Goal: Find specific page/section: Find specific page/section

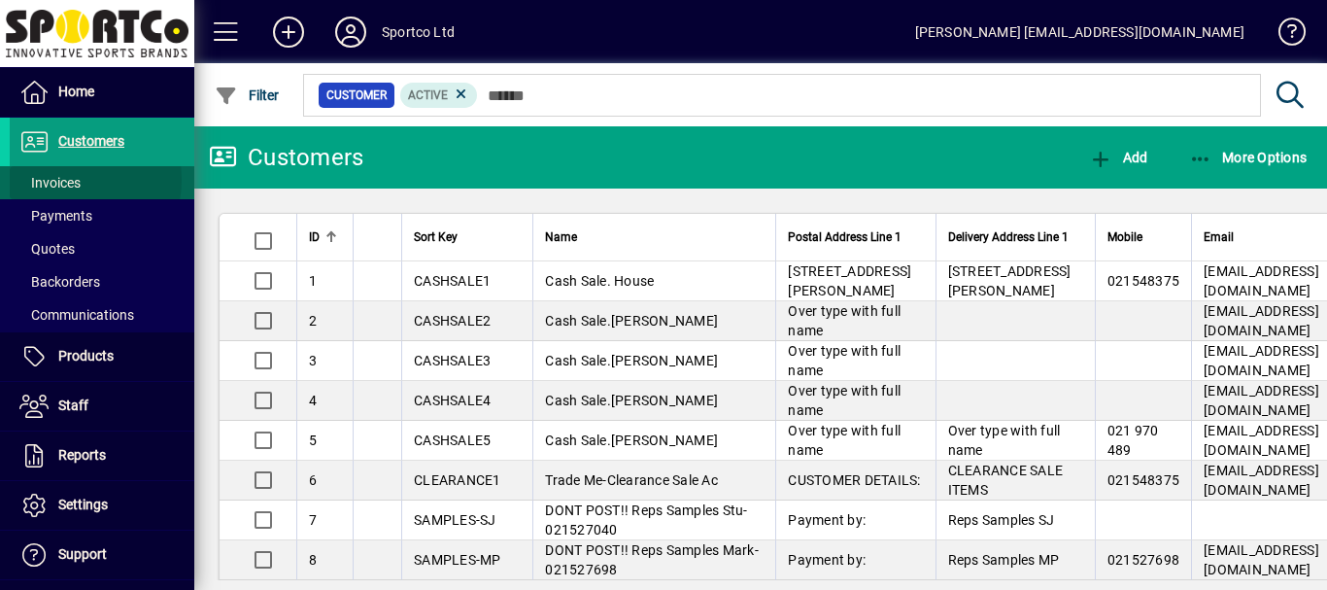
click at [63, 180] on span "Invoices" at bounding box center [49, 183] width 61 height 16
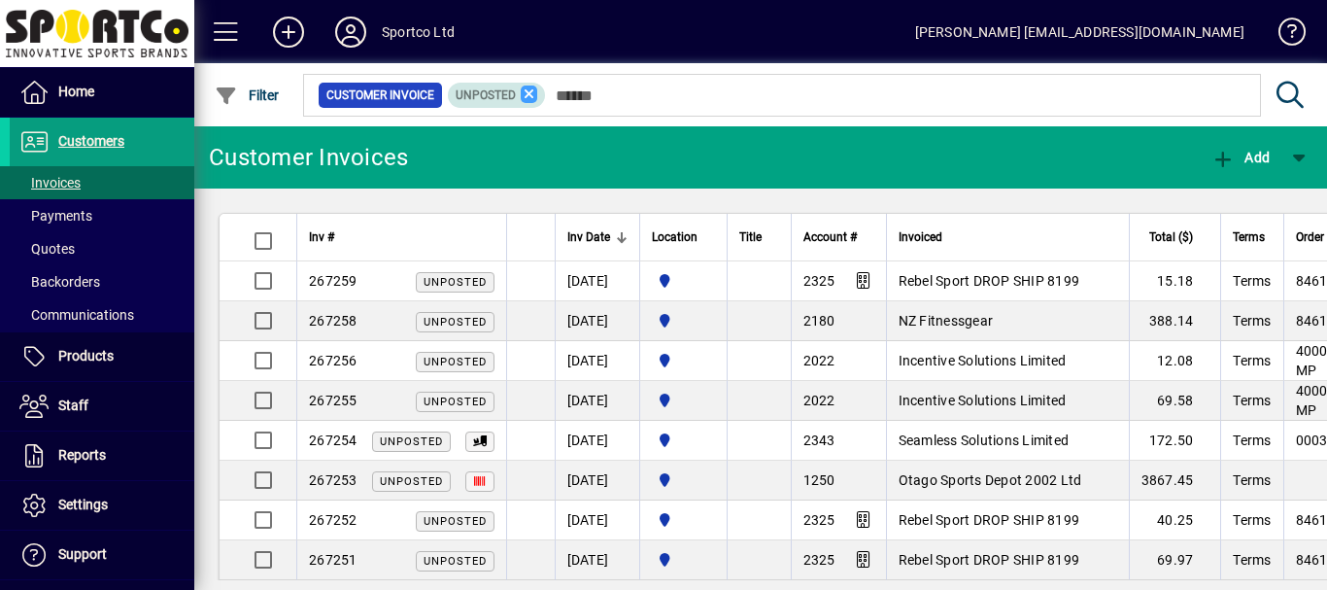
click at [531, 95] on icon at bounding box center [529, 94] width 17 height 17
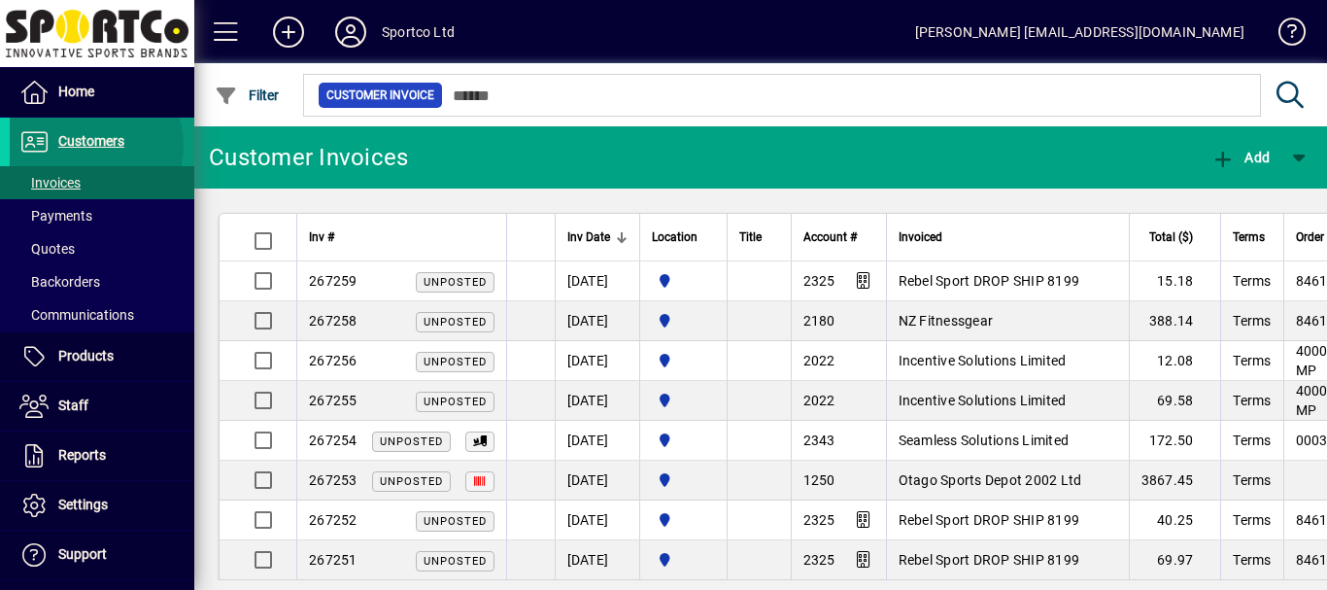
click at [83, 146] on span "Customers" at bounding box center [91, 141] width 66 height 16
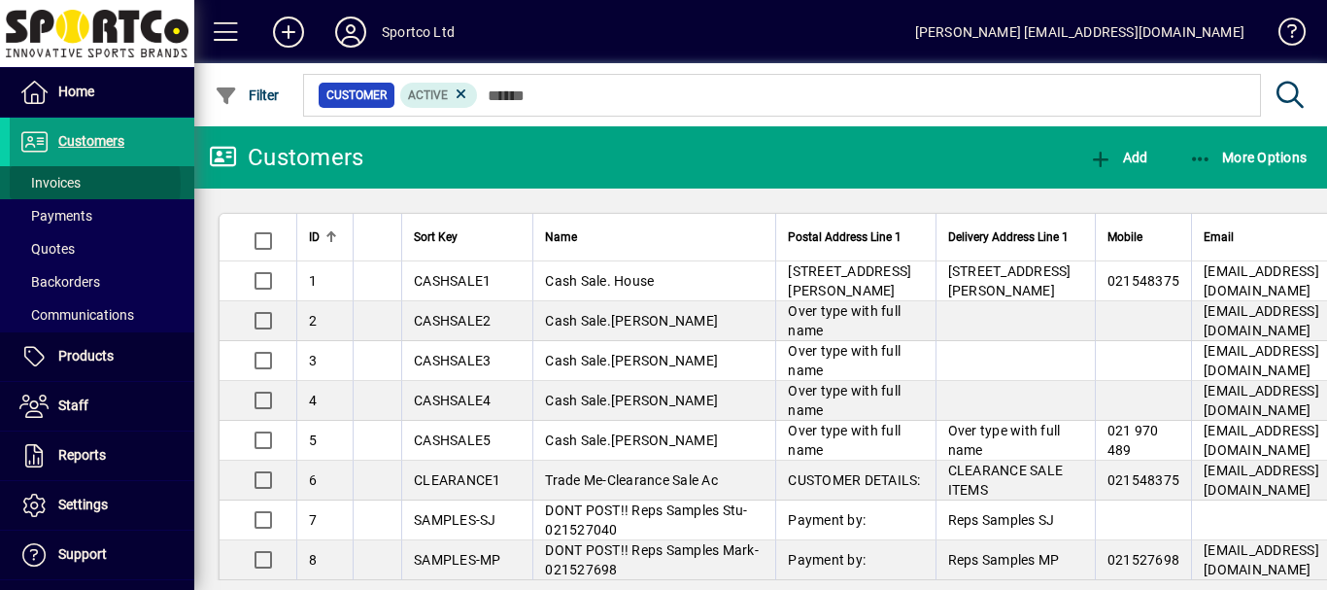
click at [64, 185] on span "Invoices" at bounding box center [49, 183] width 61 height 16
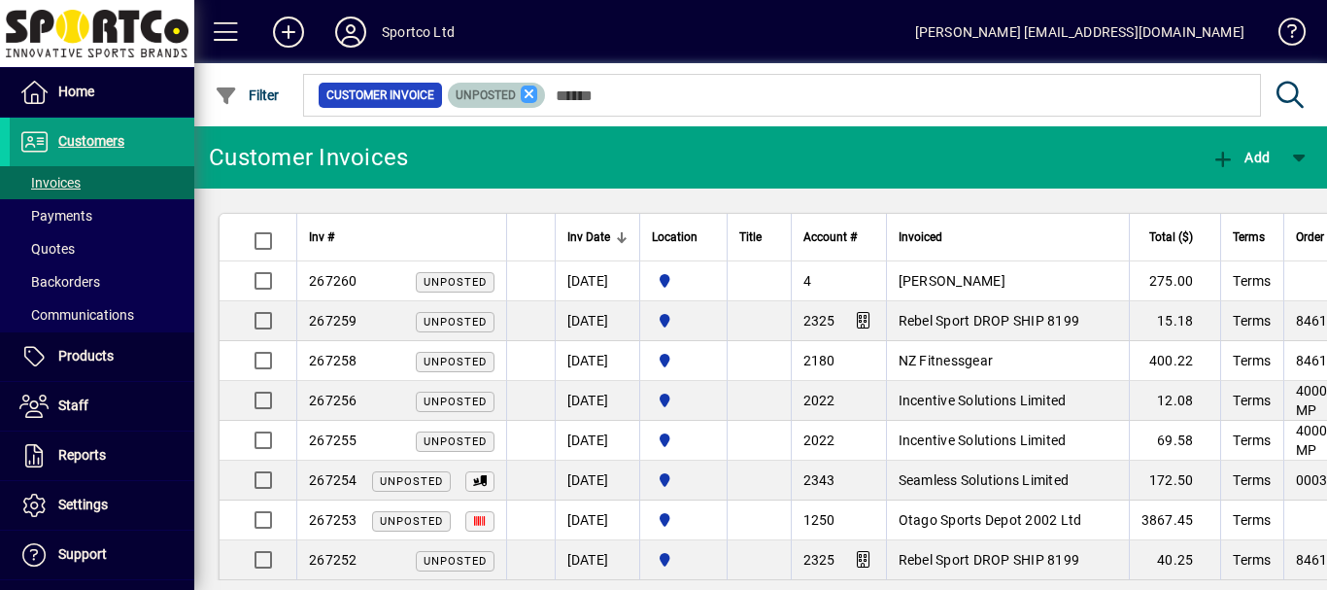
click at [527, 91] on icon at bounding box center [529, 94] width 17 height 17
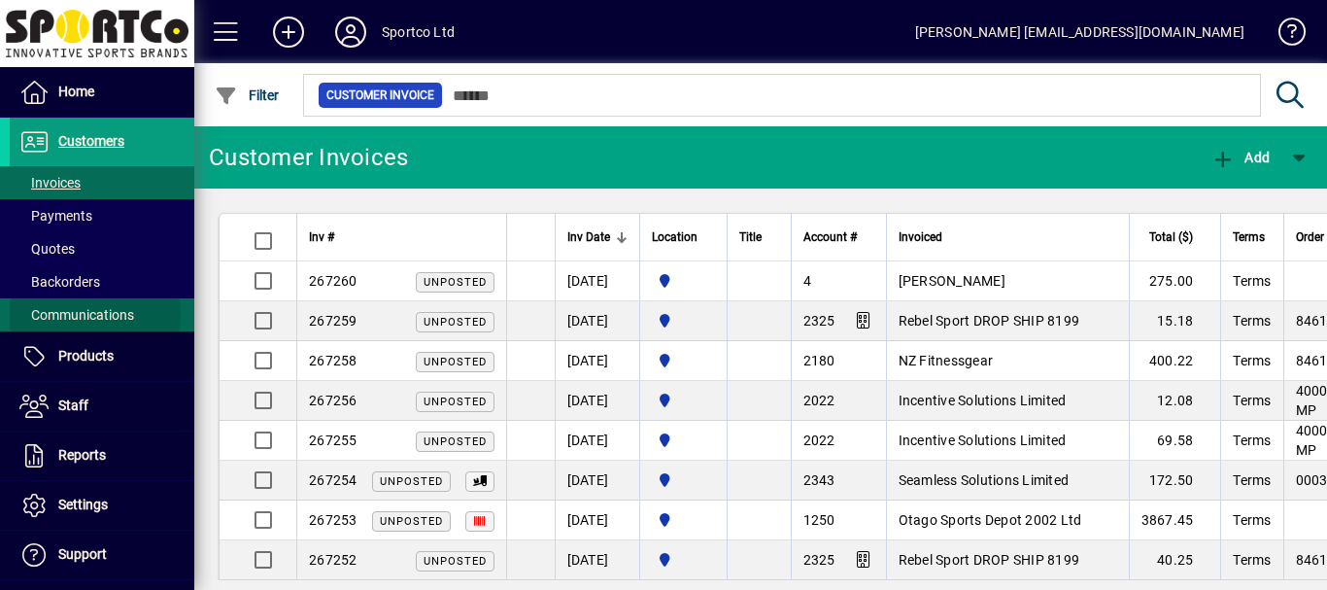
click at [86, 315] on span "Communications" at bounding box center [76, 315] width 115 height 16
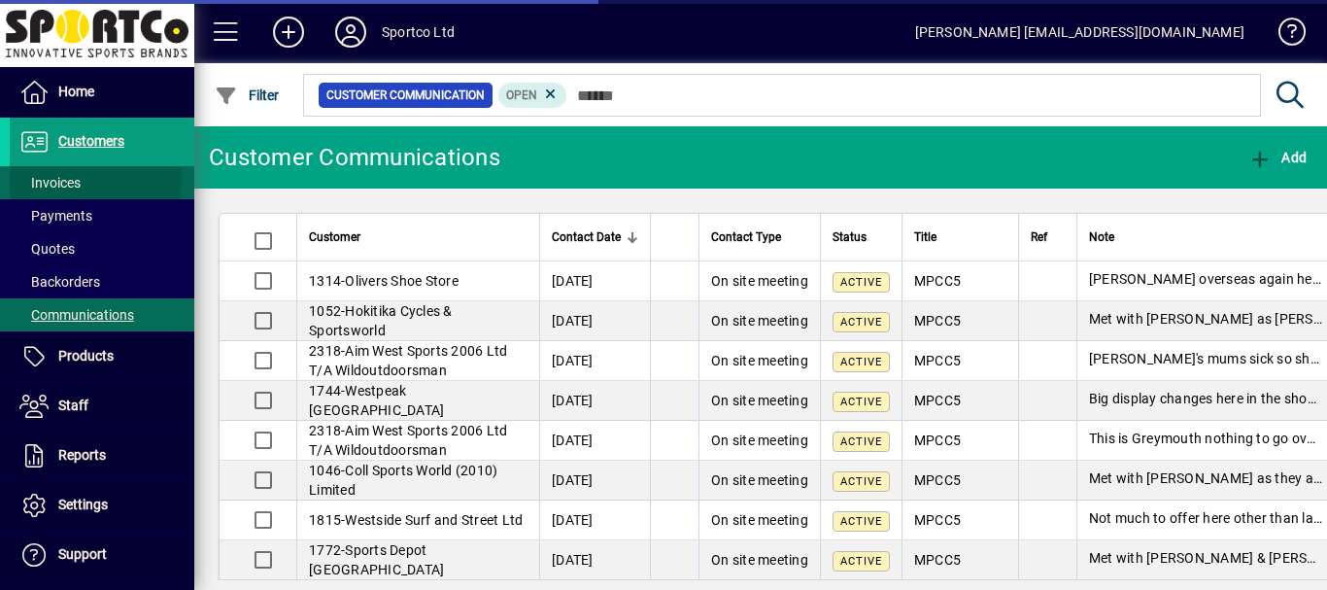
click at [77, 179] on span "Invoices" at bounding box center [49, 183] width 61 height 16
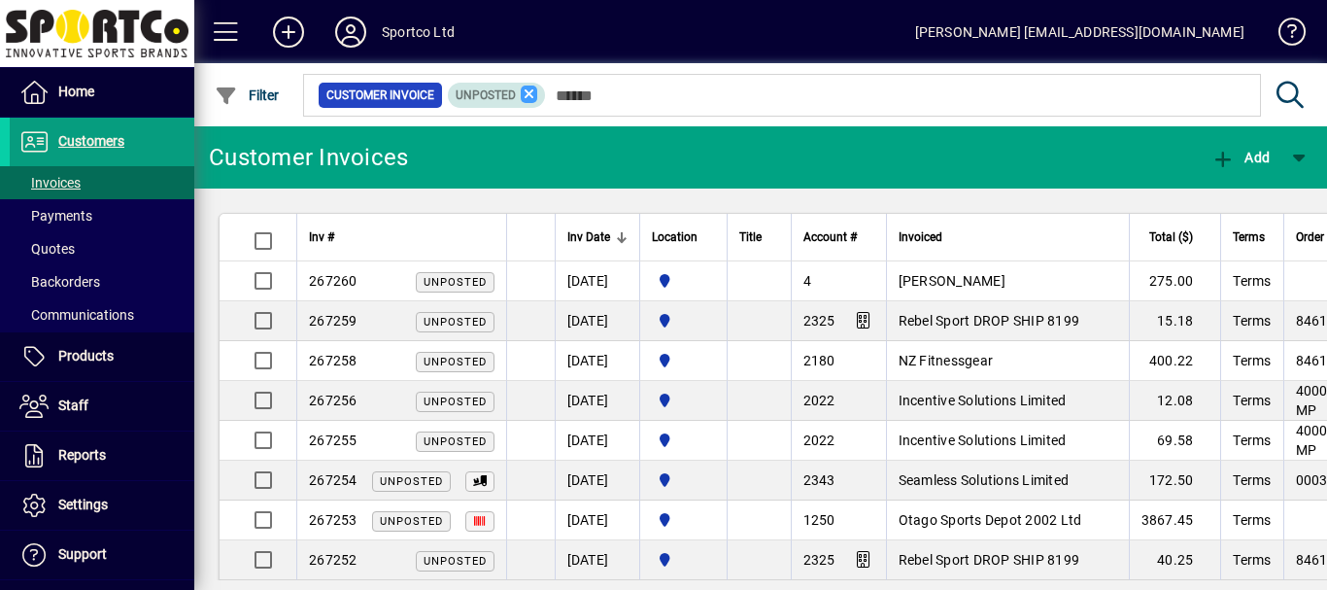
click at [526, 92] on icon at bounding box center [529, 94] width 17 height 17
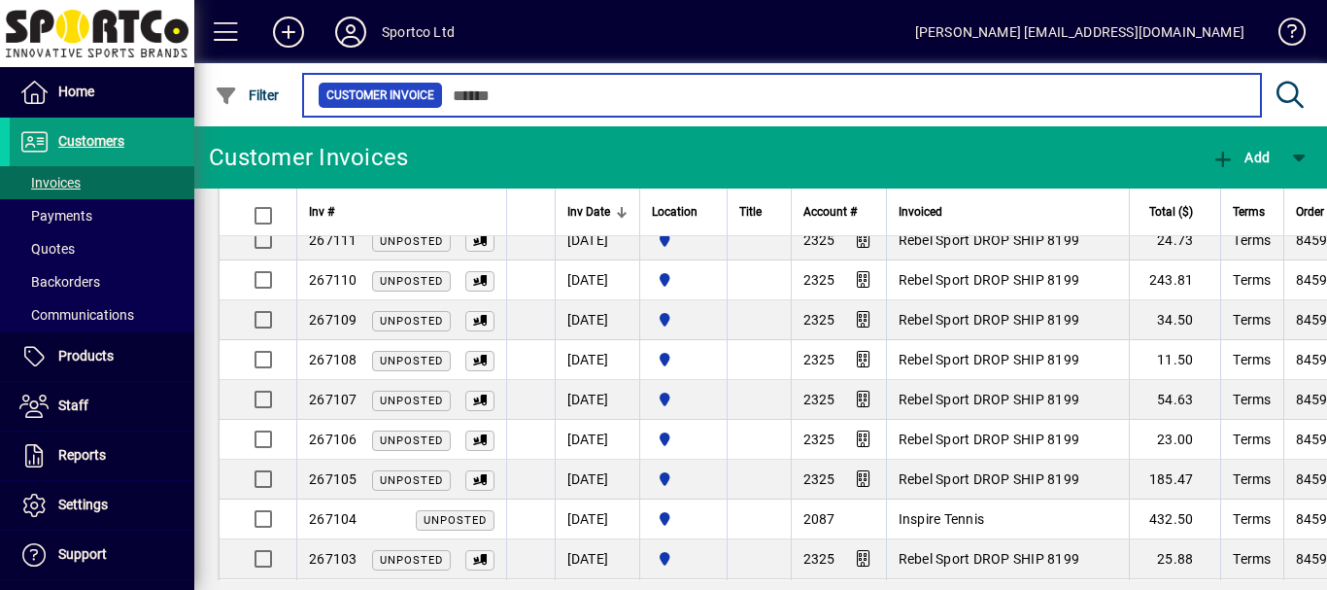
scroll to position [3699, 0]
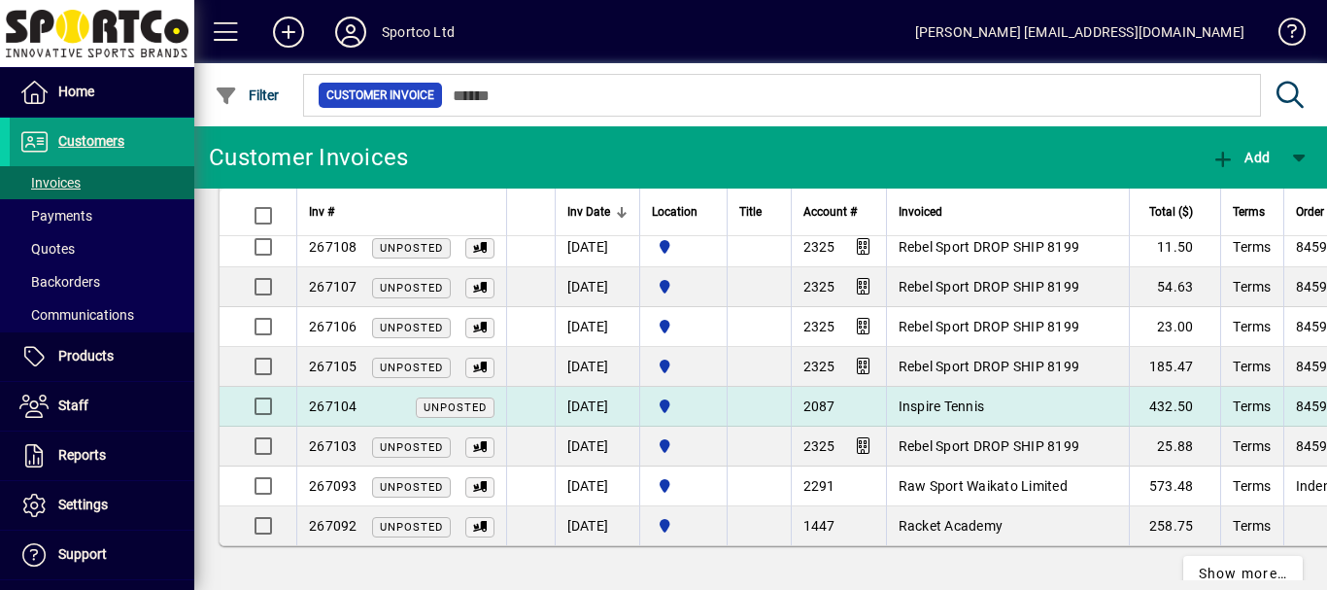
click at [956, 407] on span "Inspire Tennis" at bounding box center [942, 406] width 86 height 16
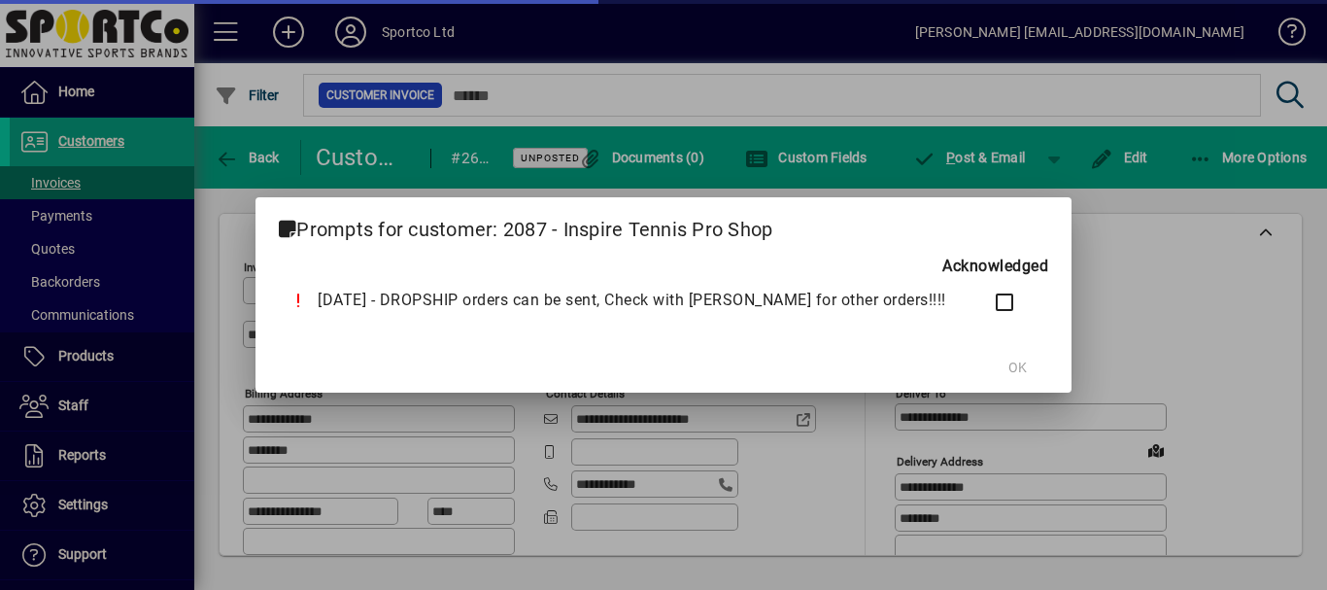
type input "**********"
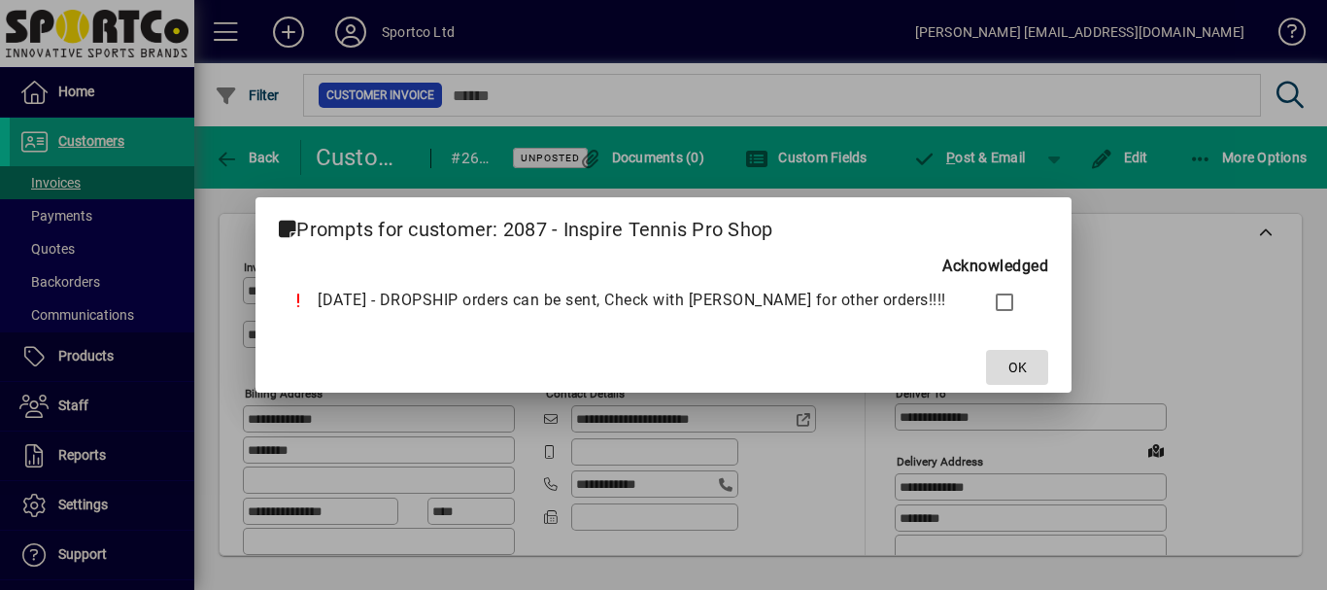
click at [1009, 366] on span "OK" at bounding box center [1018, 368] width 18 height 20
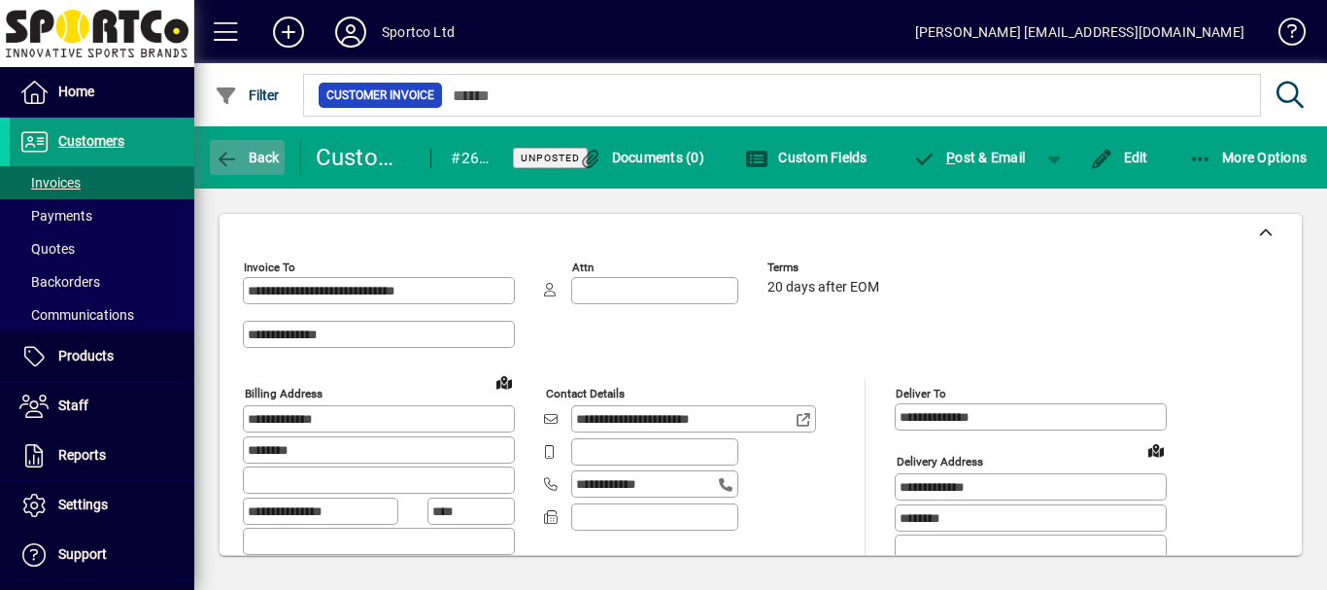
click at [257, 153] on span "Back" at bounding box center [247, 158] width 65 height 16
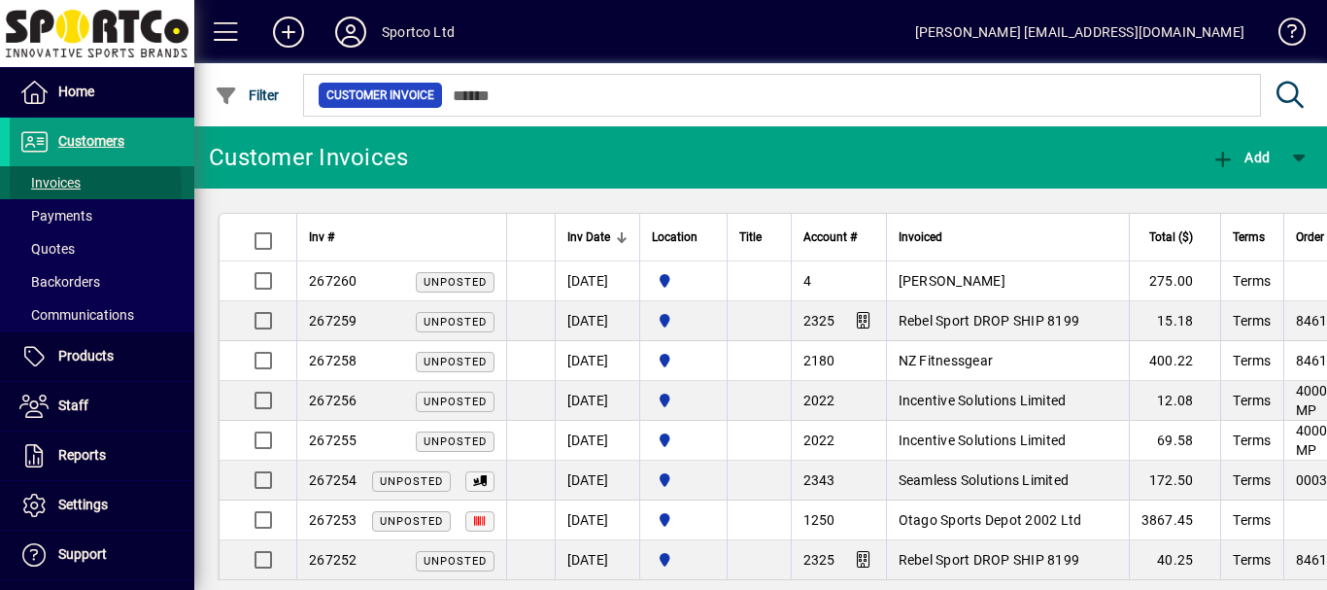
click at [71, 186] on span "Invoices" at bounding box center [49, 183] width 61 height 16
click at [531, 95] on icon at bounding box center [529, 94] width 17 height 17
click at [58, 185] on span "Invoices" at bounding box center [49, 183] width 61 height 16
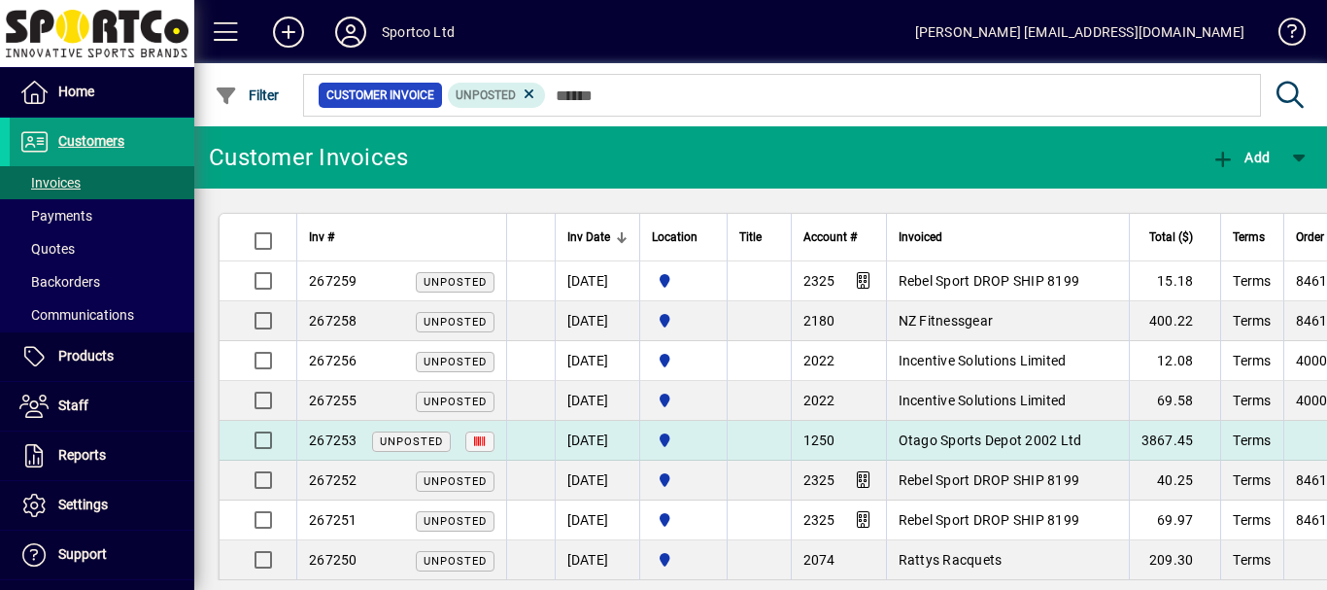
click at [1009, 435] on span "Otago Sports Depot 2002 Ltd" at bounding box center [991, 440] width 184 height 16
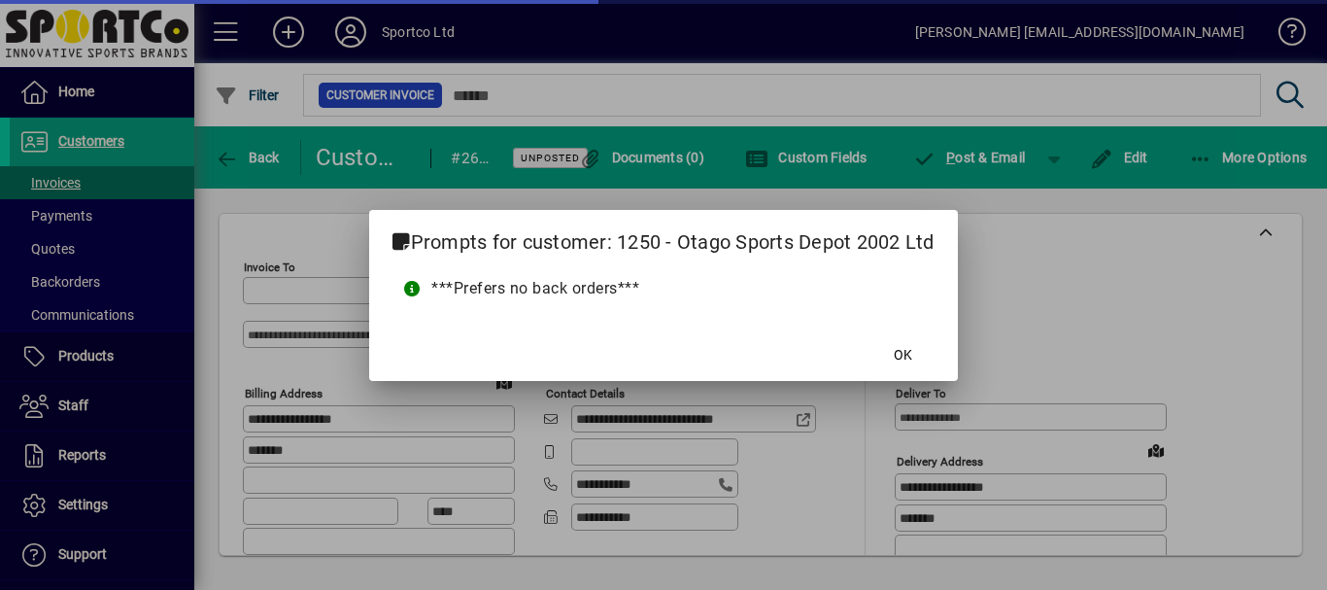
type input "**********"
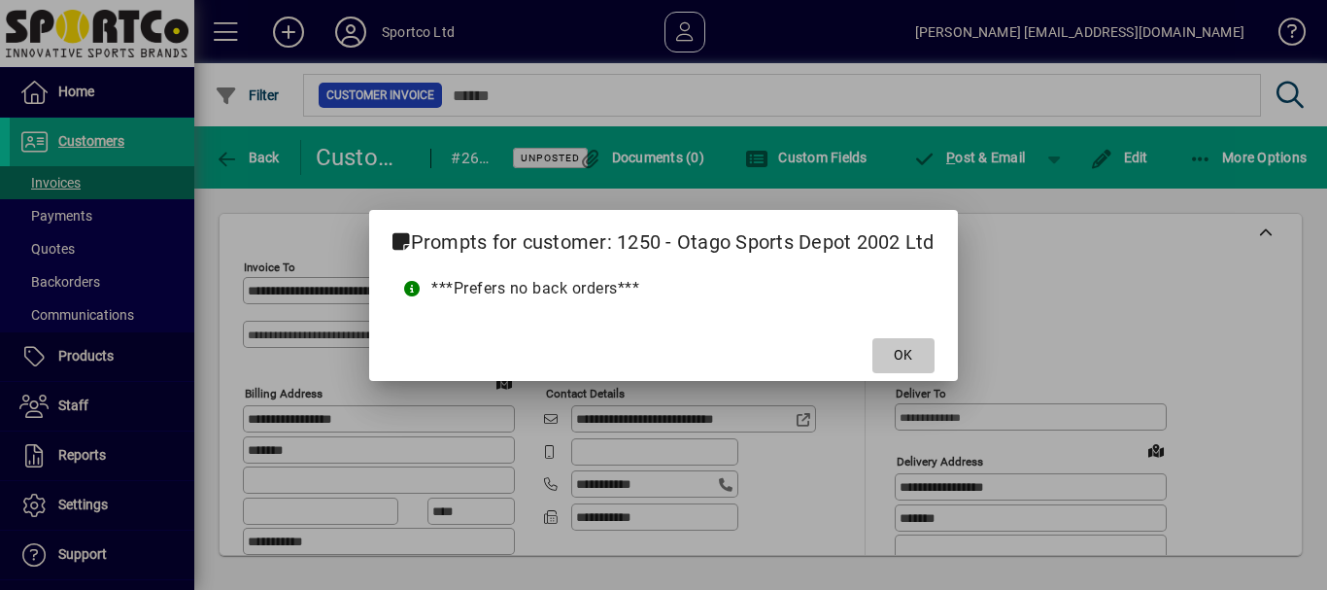
click at [886, 364] on span at bounding box center [904, 355] width 62 height 47
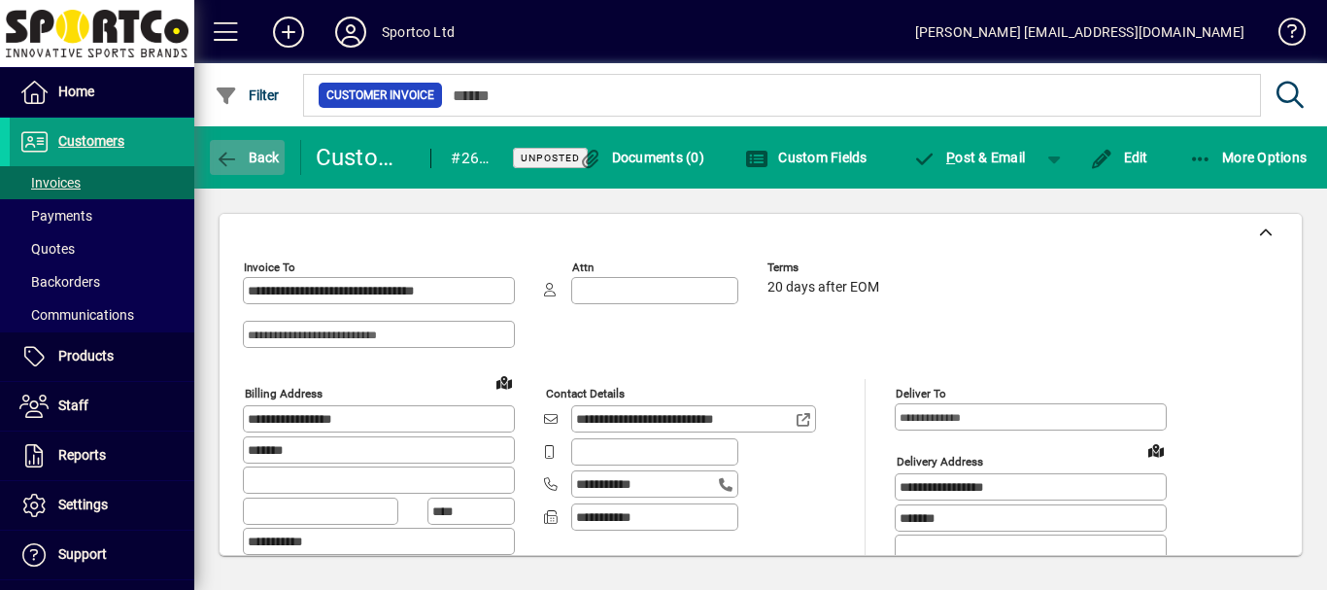
click at [262, 160] on span "Back" at bounding box center [247, 158] width 65 height 16
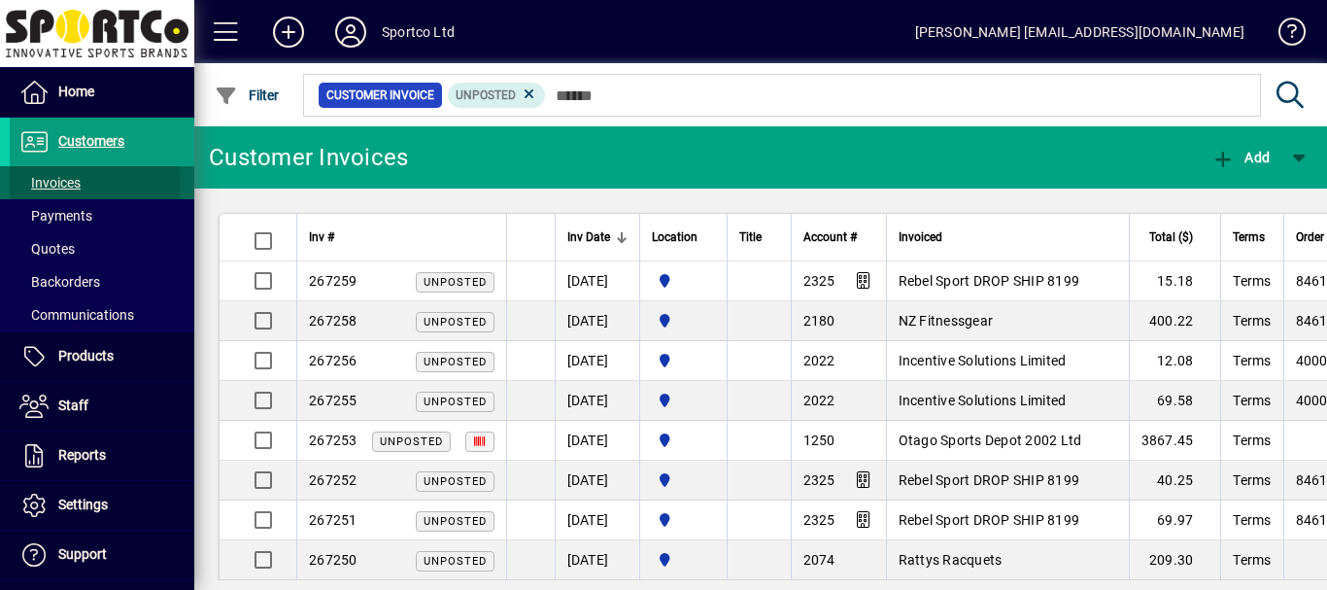
click at [55, 184] on span "Invoices" at bounding box center [49, 183] width 61 height 16
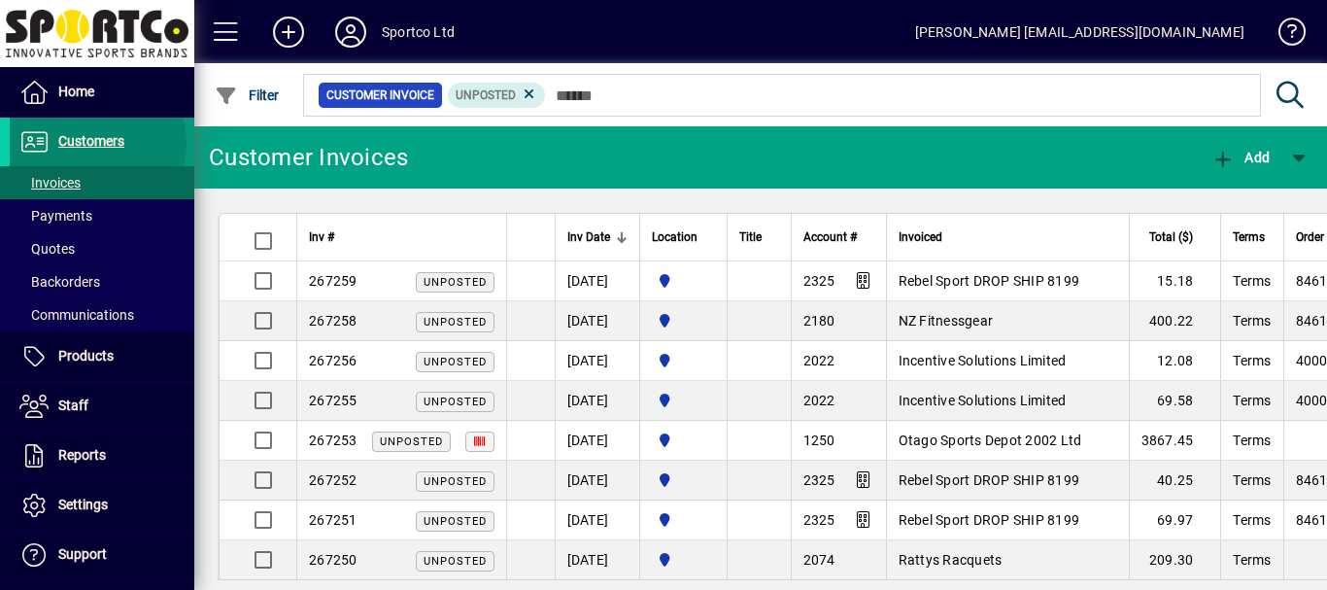
click at [96, 143] on span "Customers" at bounding box center [91, 141] width 66 height 16
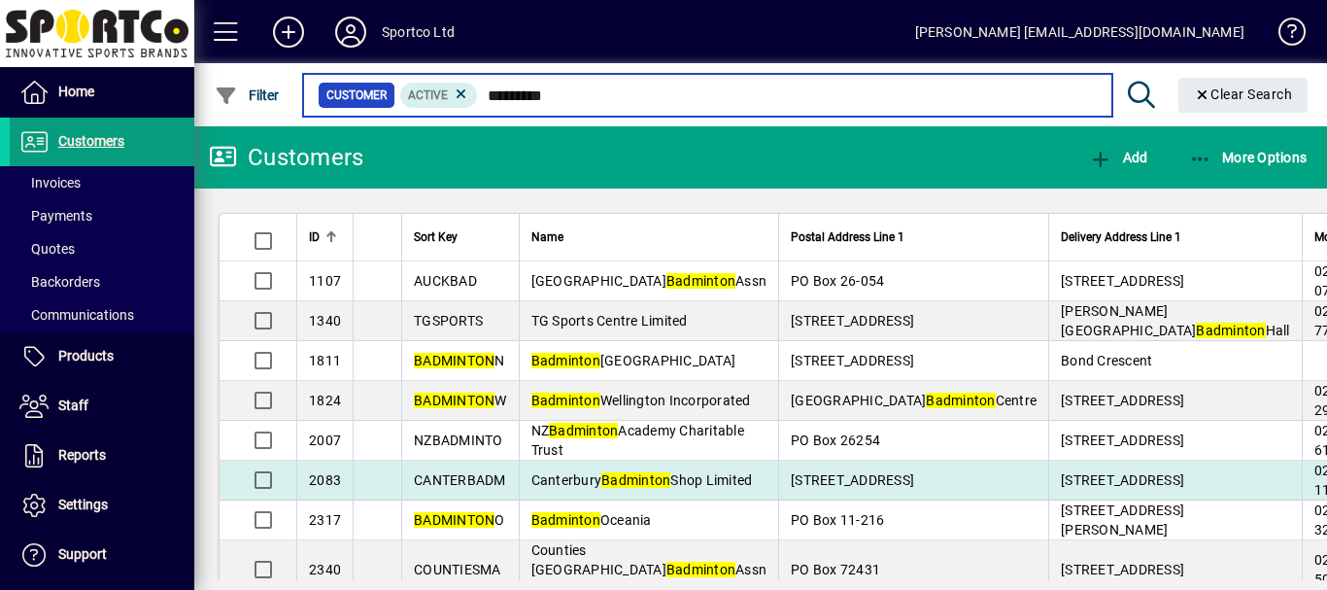
type input "*********"
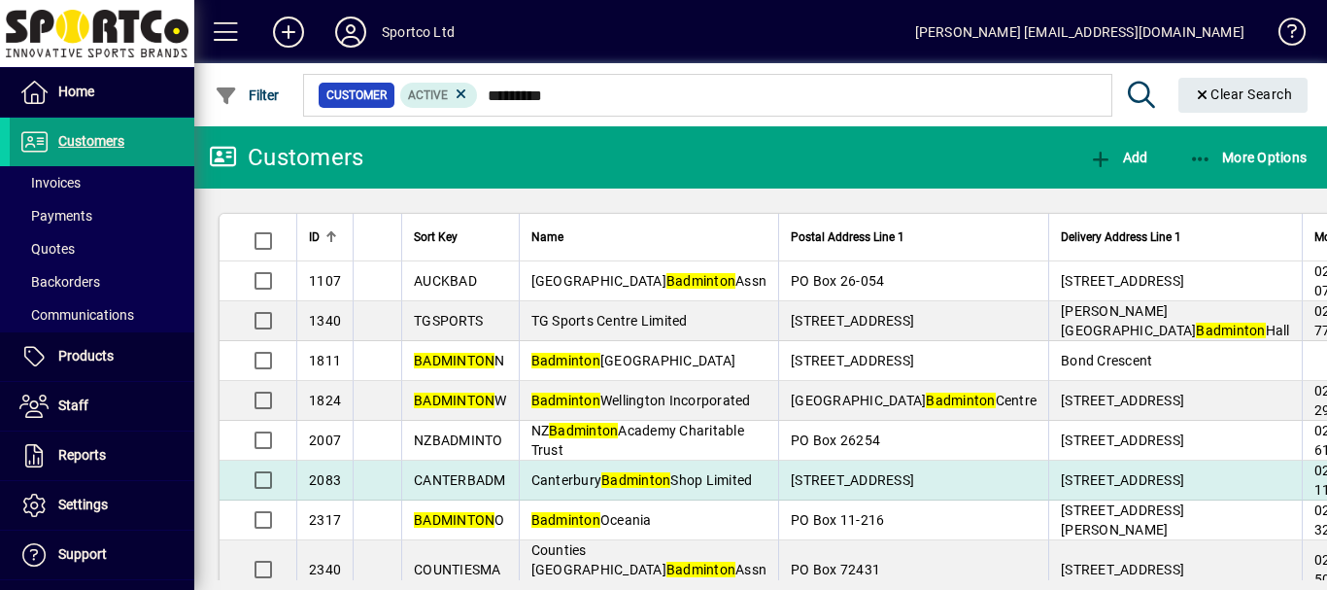
click at [557, 488] on span "Canterbury Badminton Shop Limited" at bounding box center [642, 480] width 222 height 16
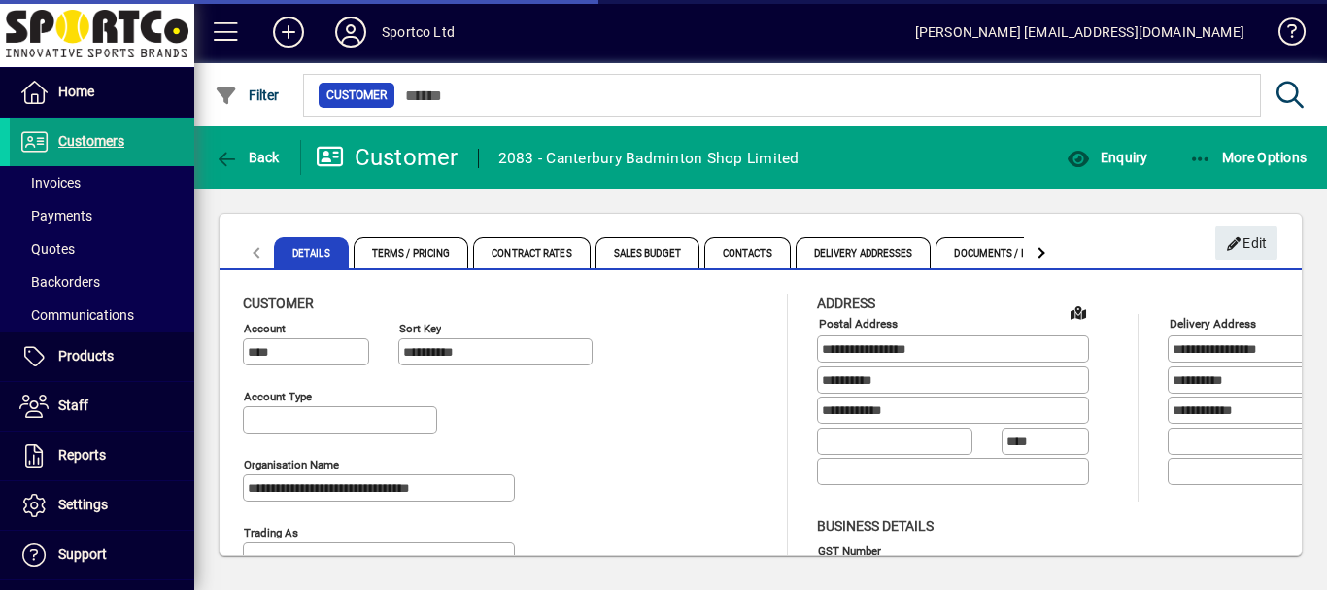
type input "**********"
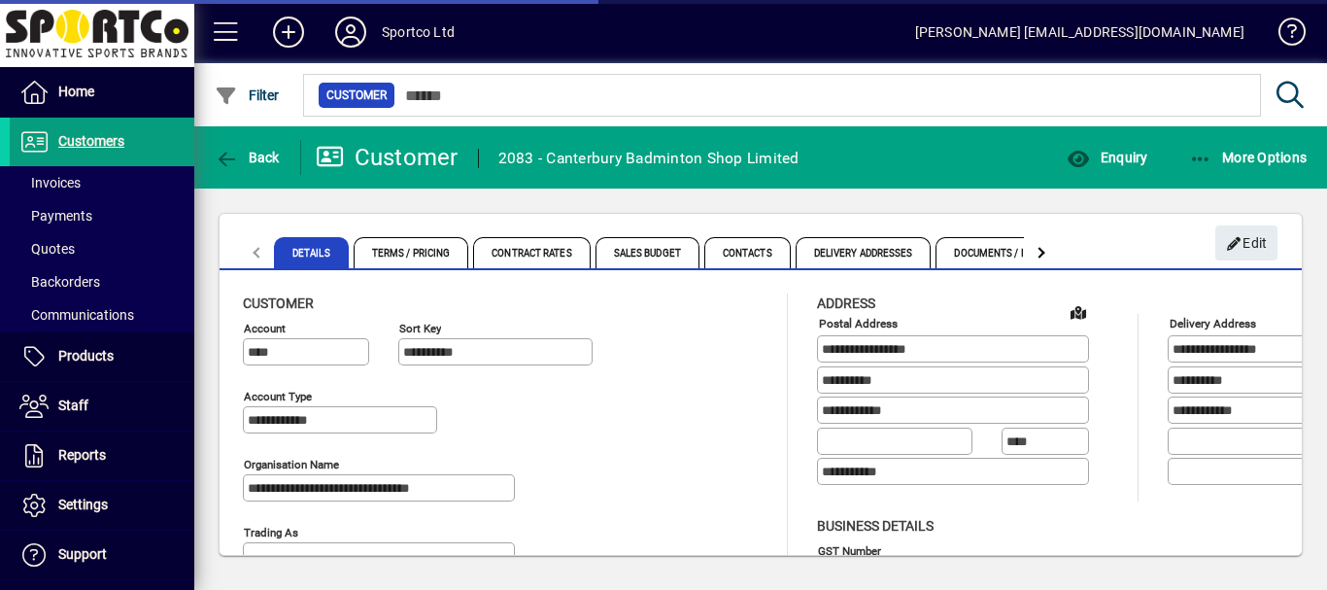
type input "**********"
click at [743, 253] on span "Contacts" at bounding box center [747, 252] width 86 height 31
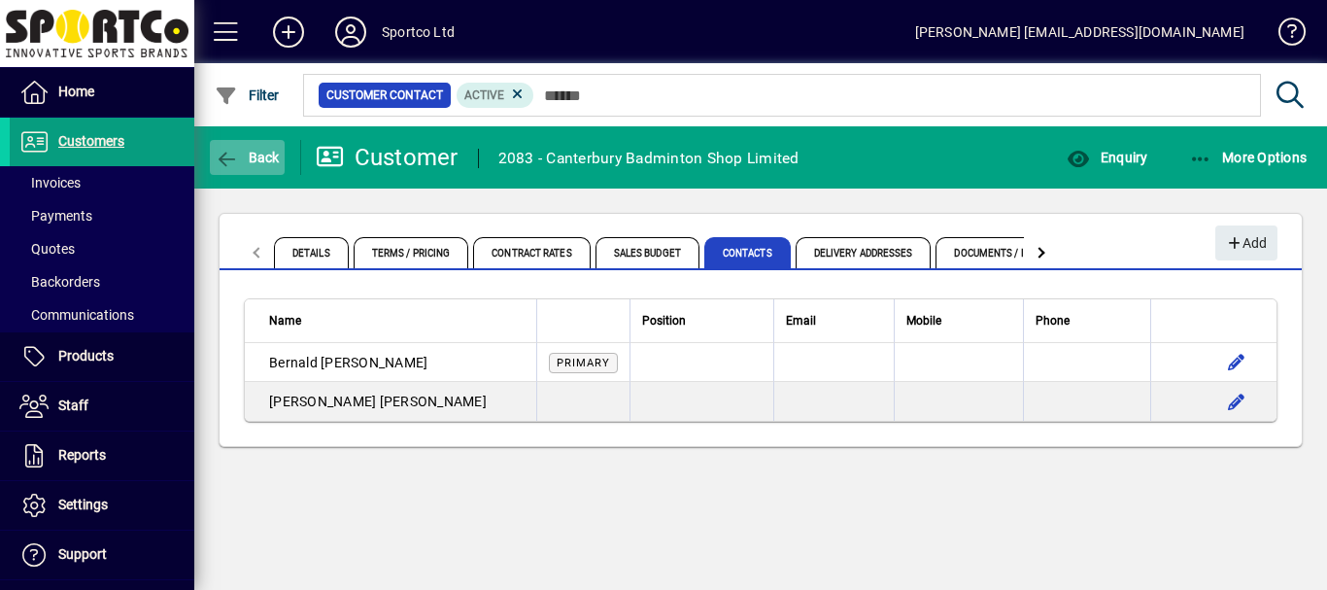
click at [263, 156] on span "Back" at bounding box center [247, 158] width 65 height 16
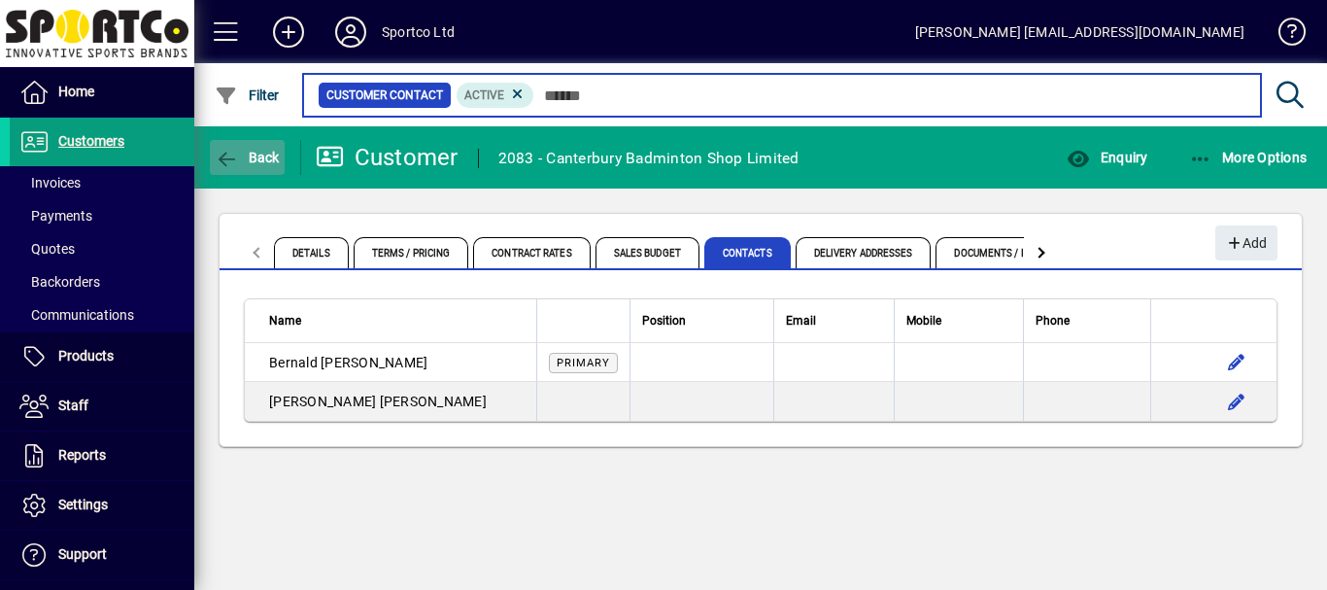
type input "*********"
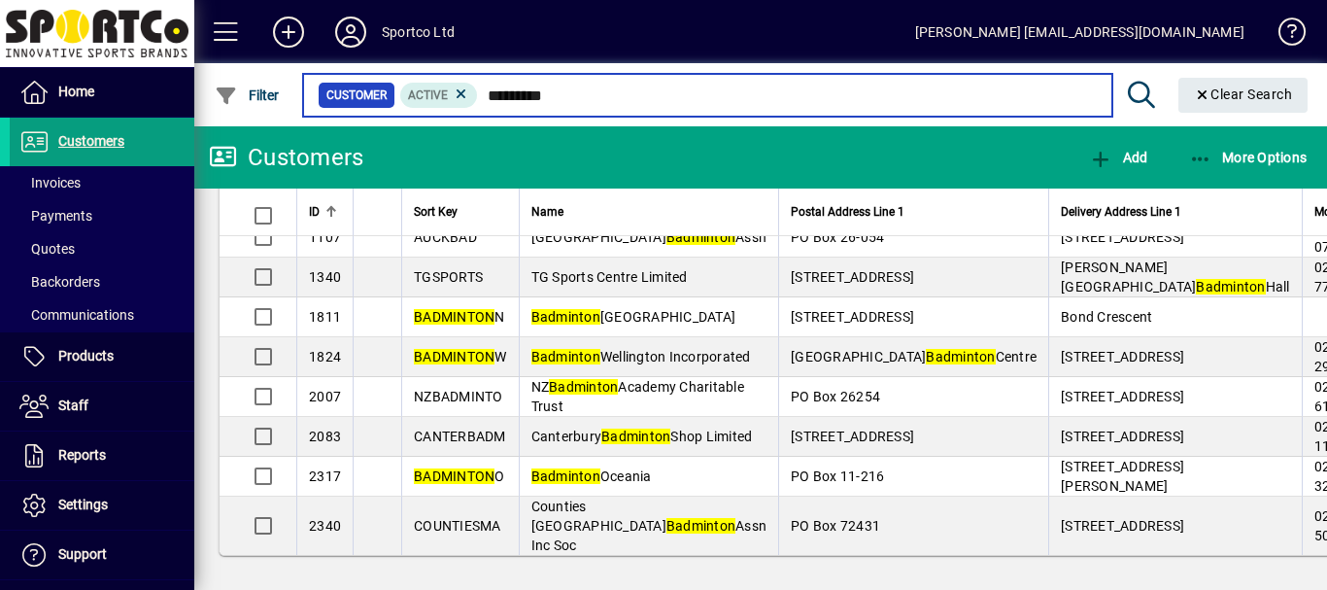
scroll to position [139, 0]
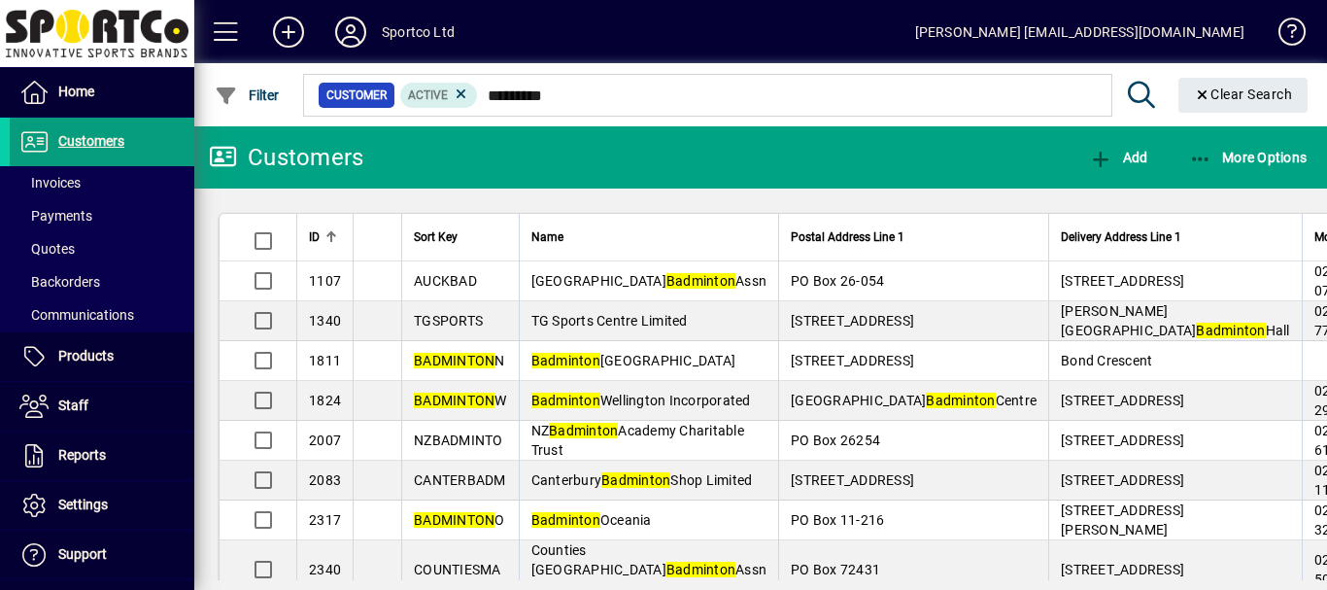
scroll to position [139, 0]
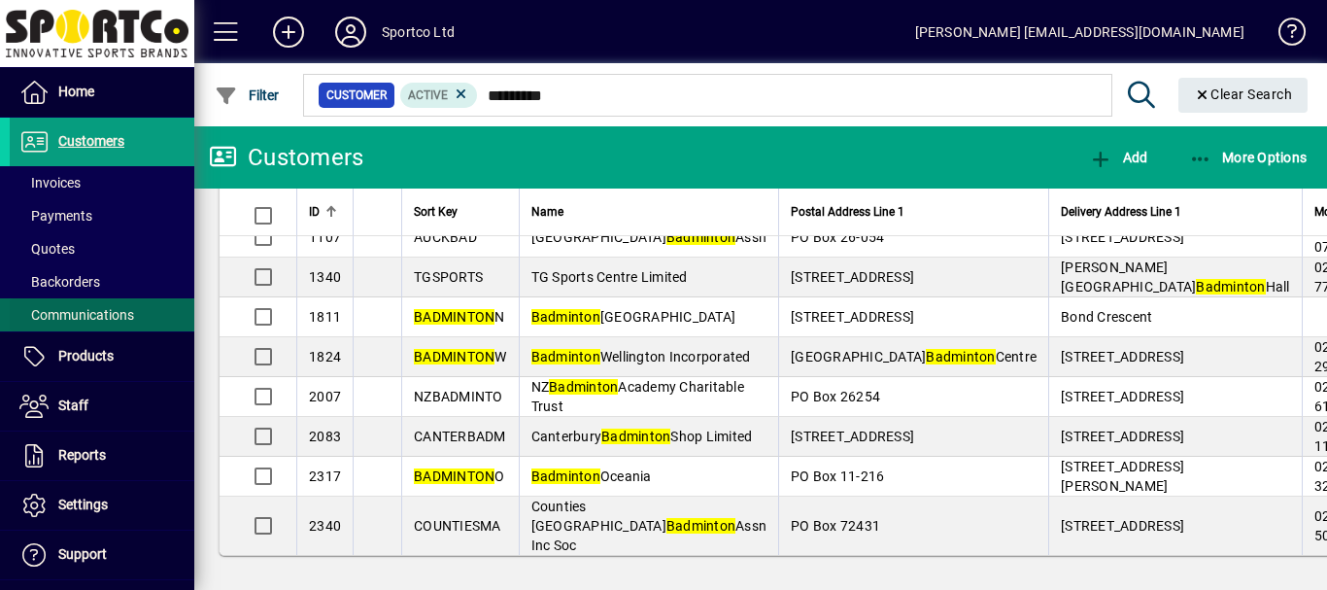
click at [90, 314] on span "Communications" at bounding box center [76, 315] width 115 height 16
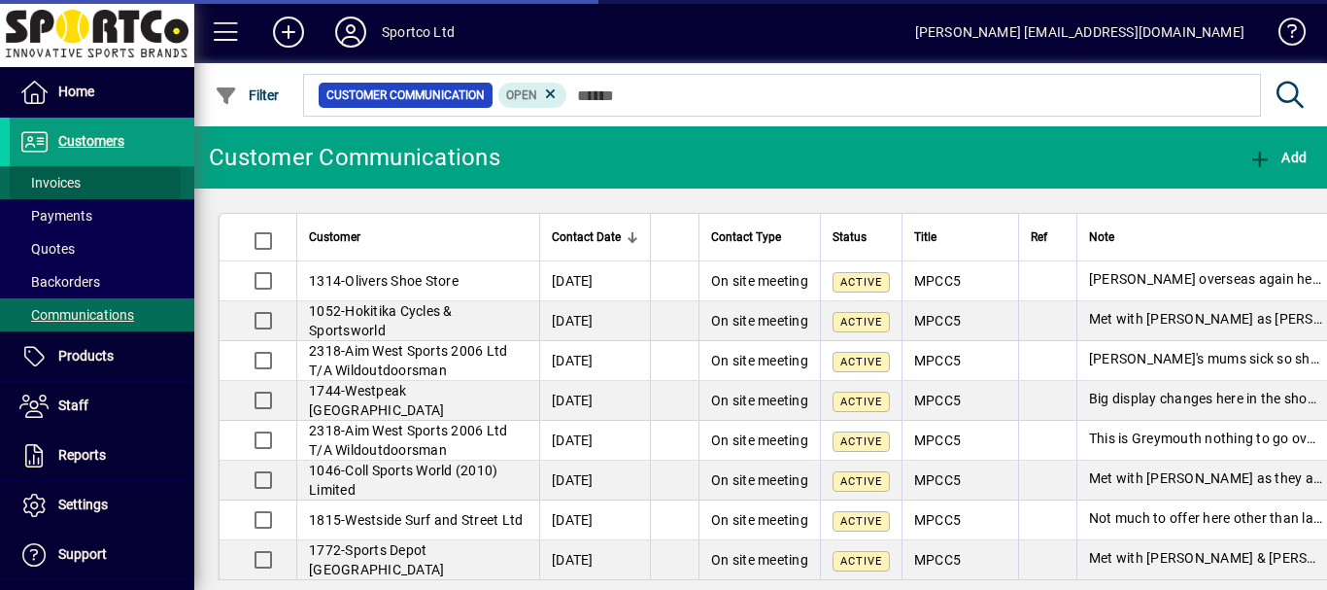
click at [67, 184] on span "Invoices" at bounding box center [49, 183] width 61 height 16
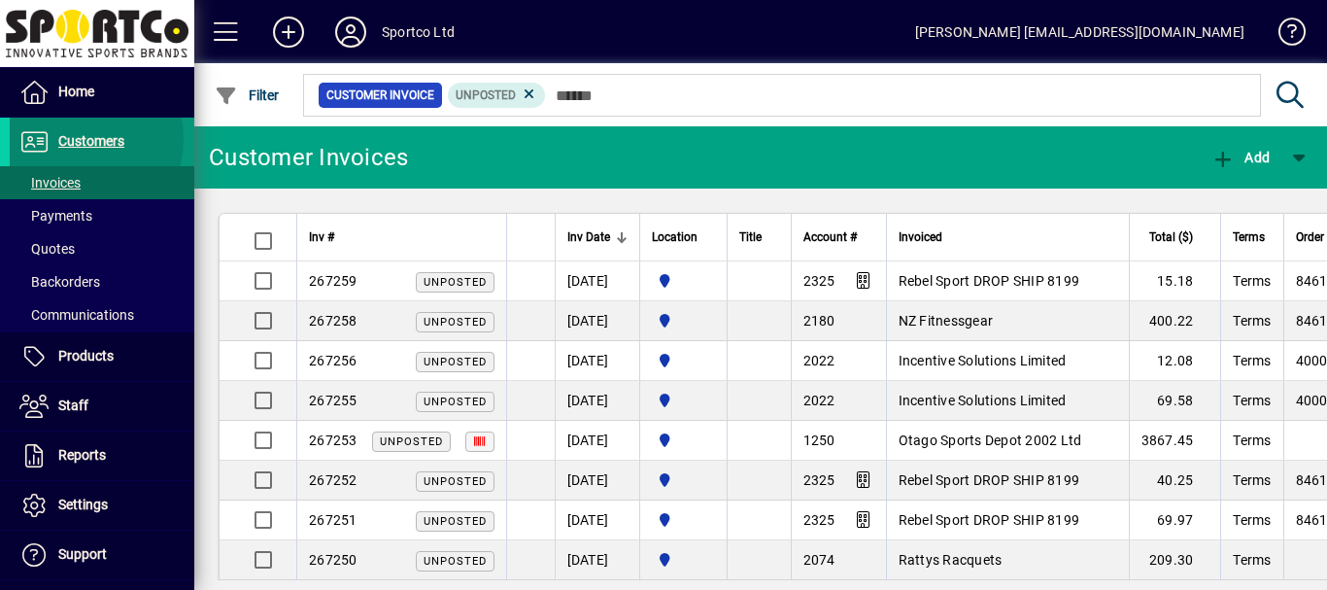
click at [75, 140] on span "Customers" at bounding box center [91, 141] width 66 height 16
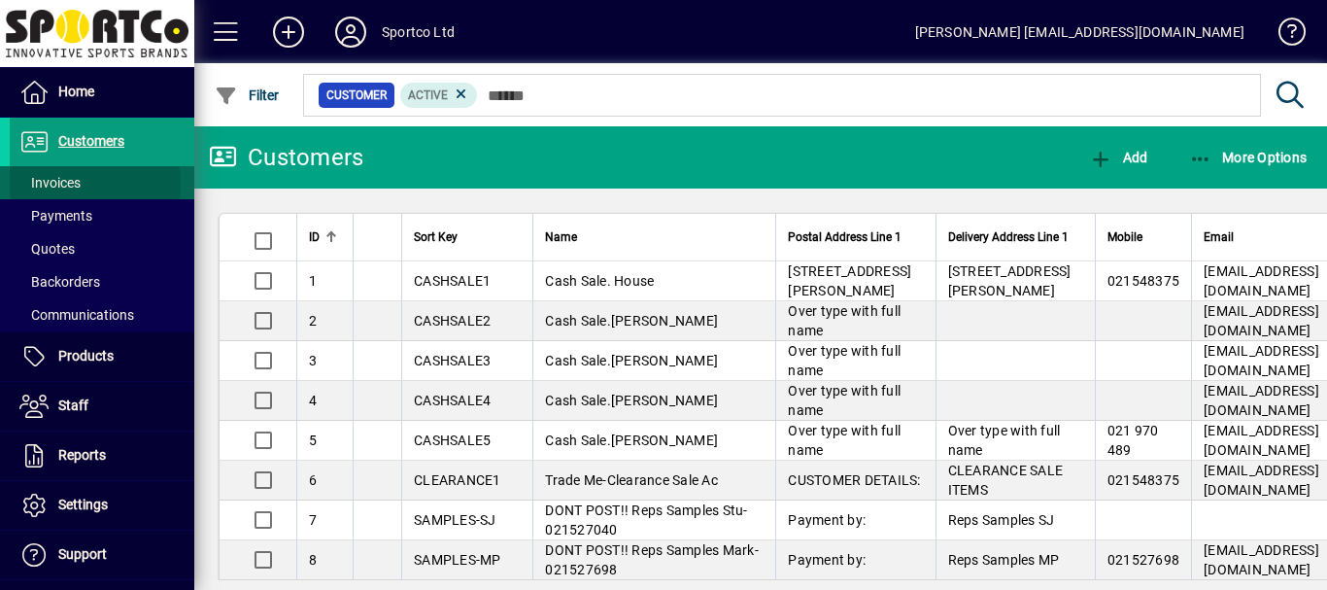
click at [62, 184] on span "Invoices" at bounding box center [49, 183] width 61 height 16
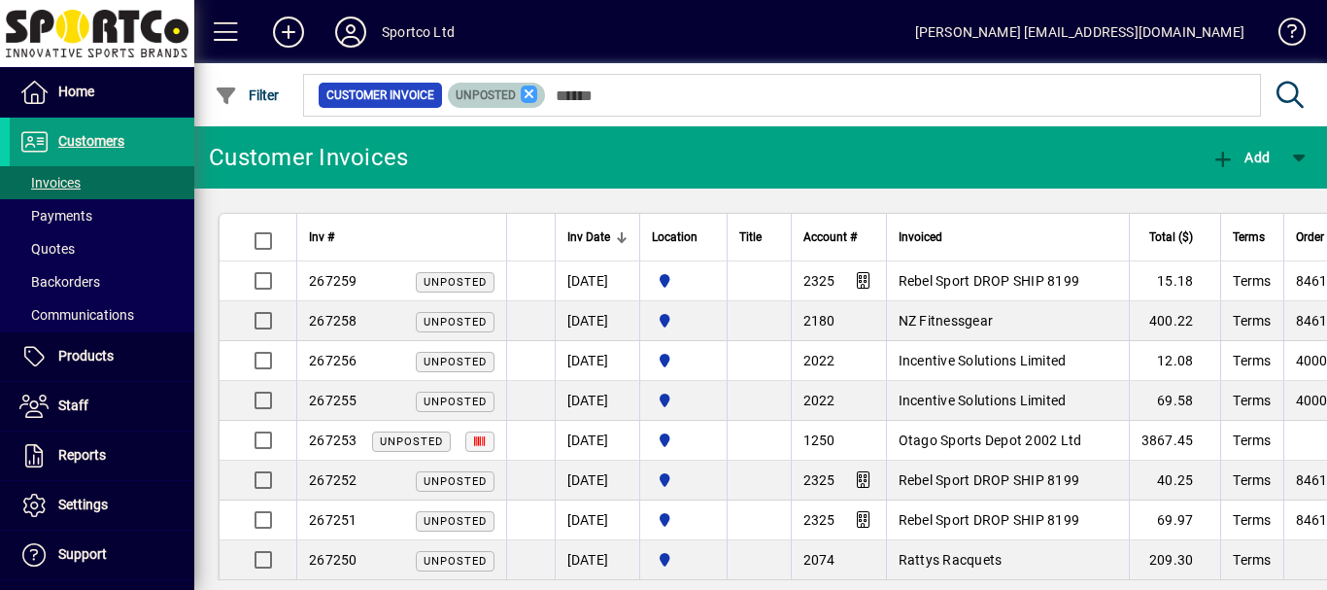
click at [528, 95] on icon at bounding box center [529, 94] width 17 height 17
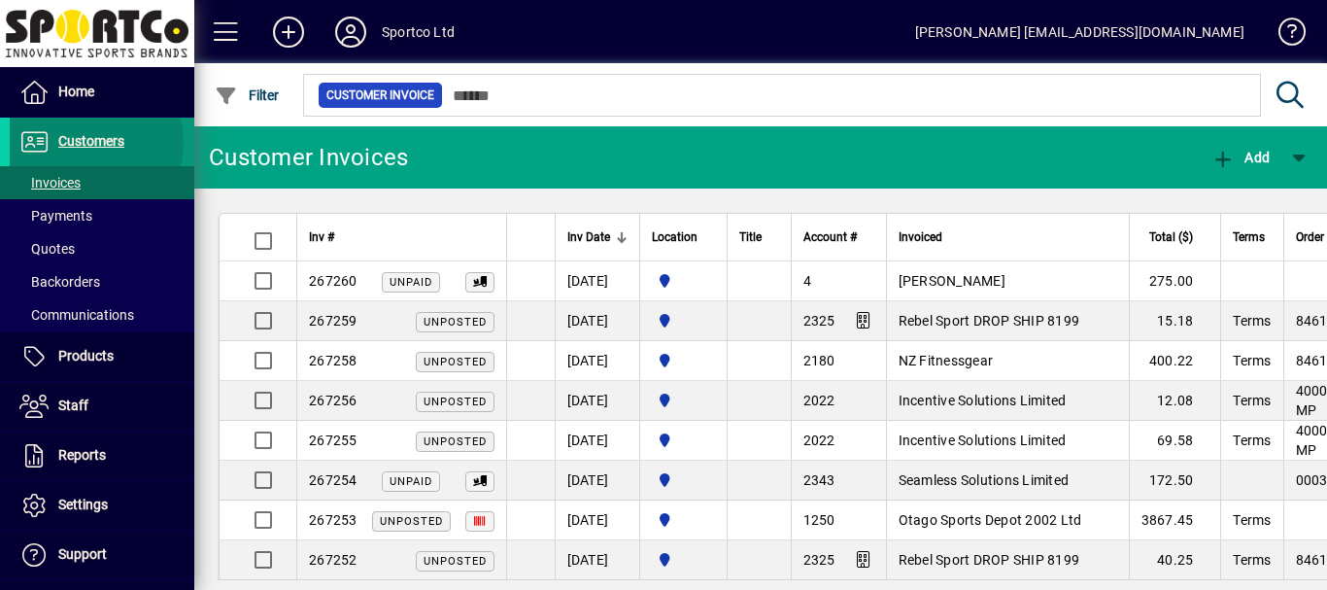
click at [92, 143] on span "Customers" at bounding box center [91, 141] width 66 height 16
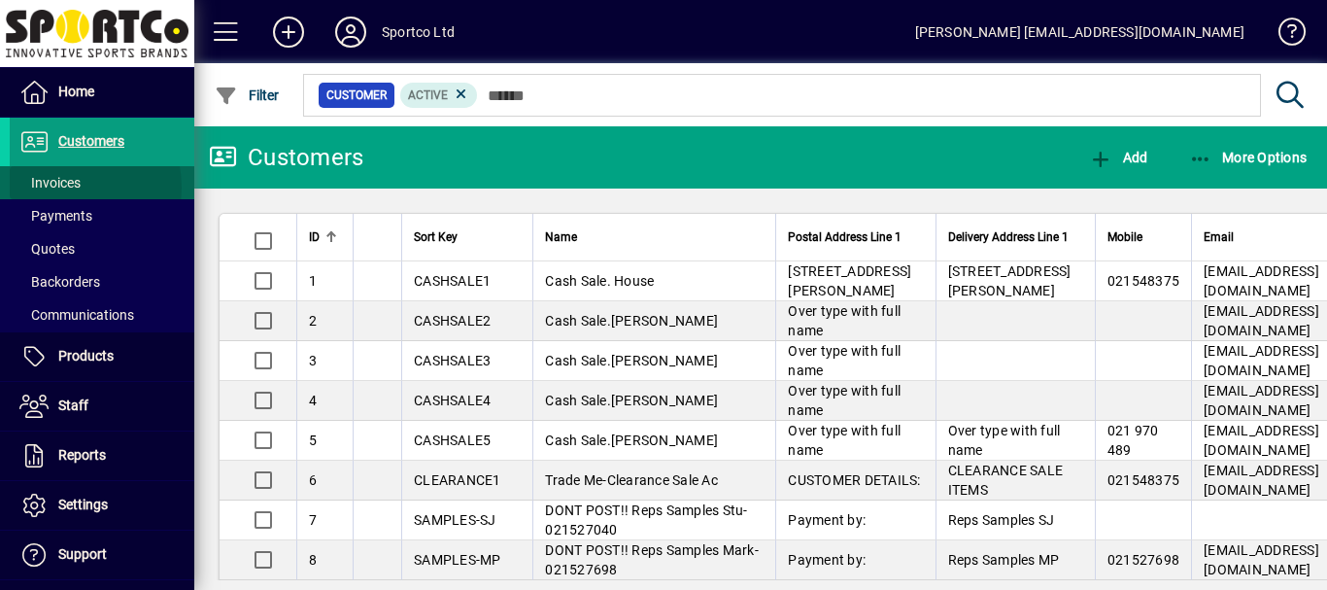
click at [59, 188] on span "Invoices" at bounding box center [49, 183] width 61 height 16
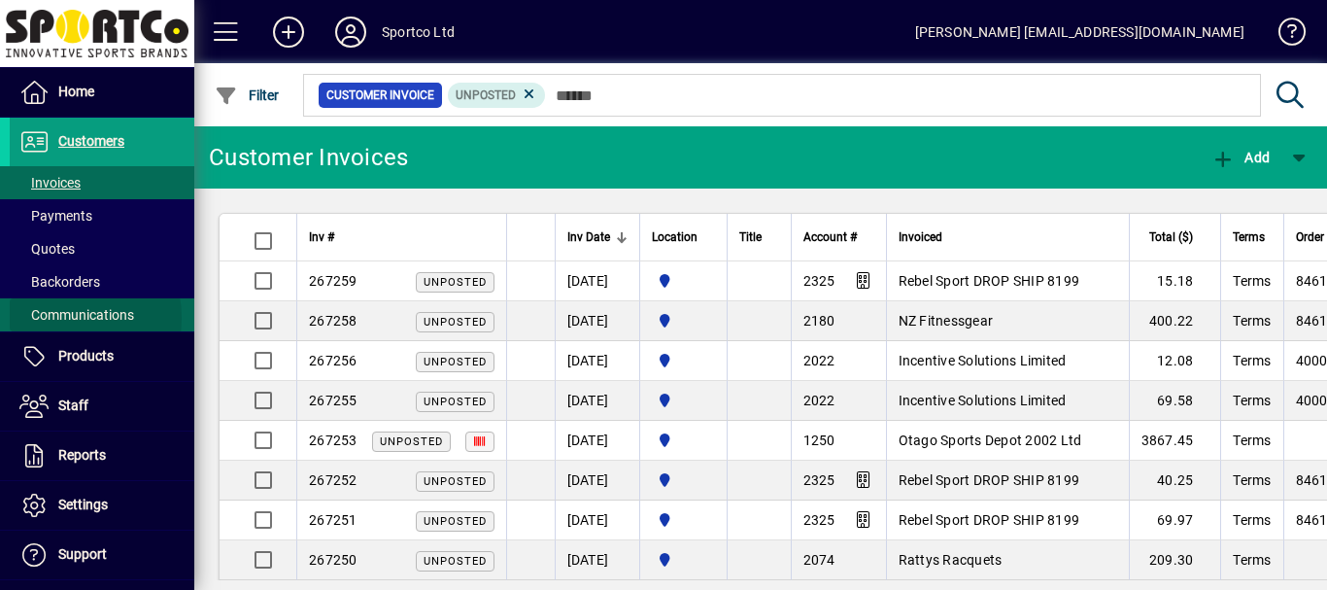
click at [61, 318] on span "Communications" at bounding box center [76, 315] width 115 height 16
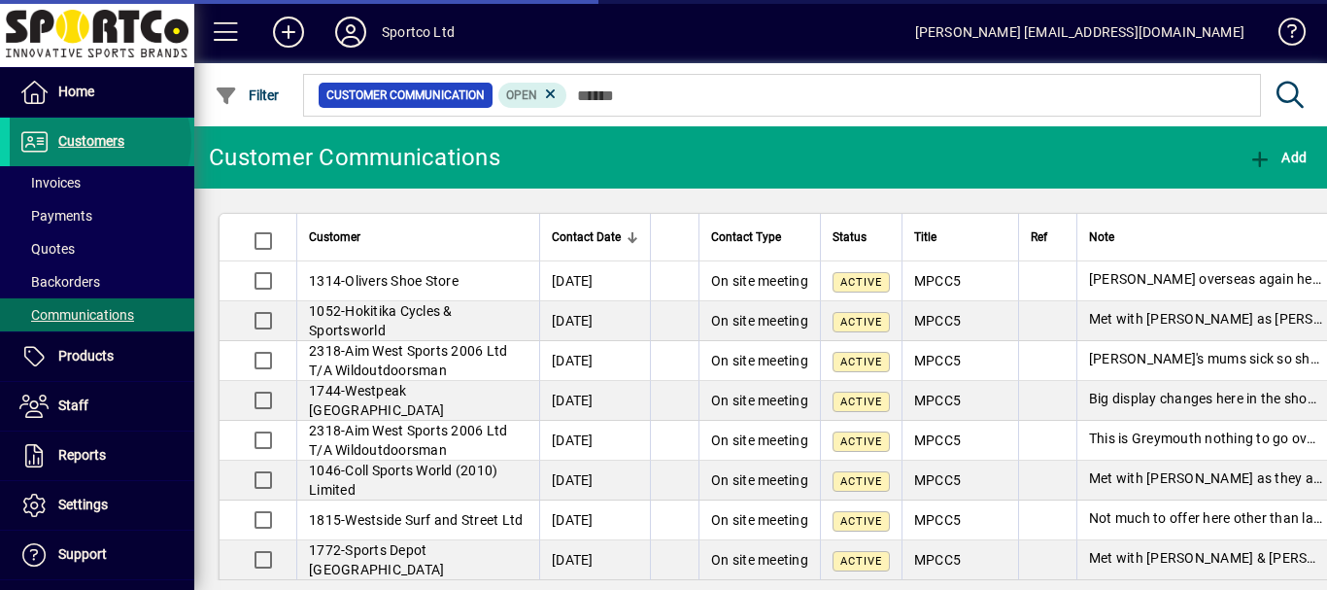
click at [99, 142] on span "Customers" at bounding box center [91, 141] width 66 height 16
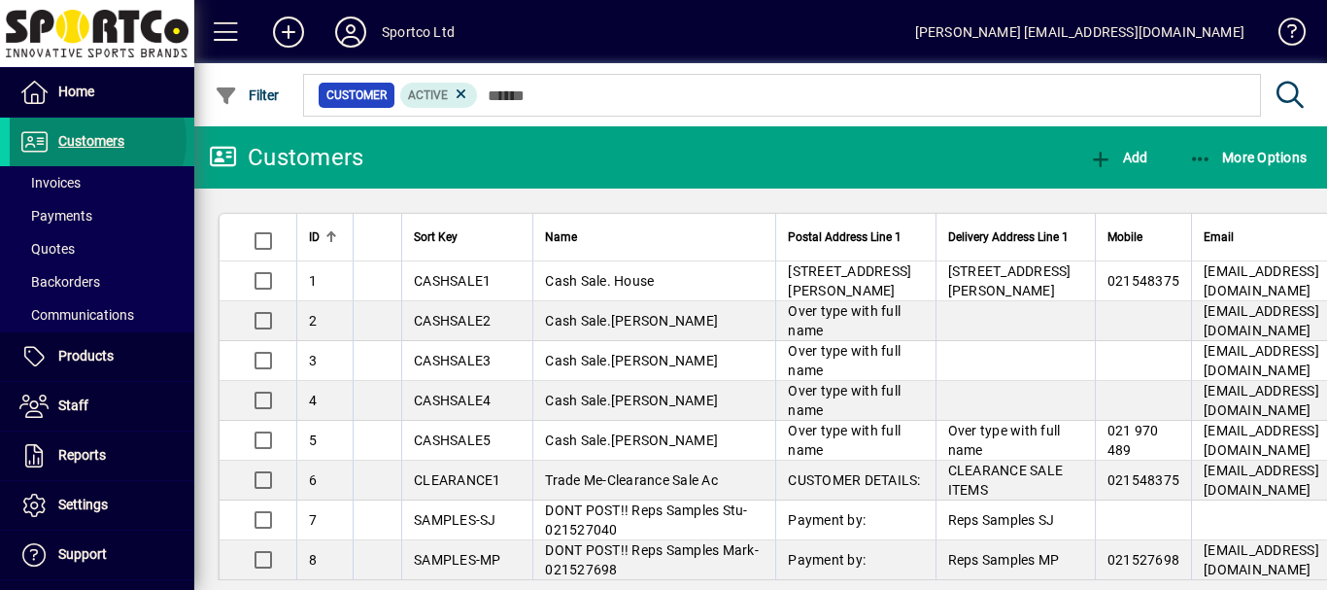
click at [96, 140] on span "Customers" at bounding box center [91, 141] width 66 height 16
